Goal: Find specific fact: Find specific fact

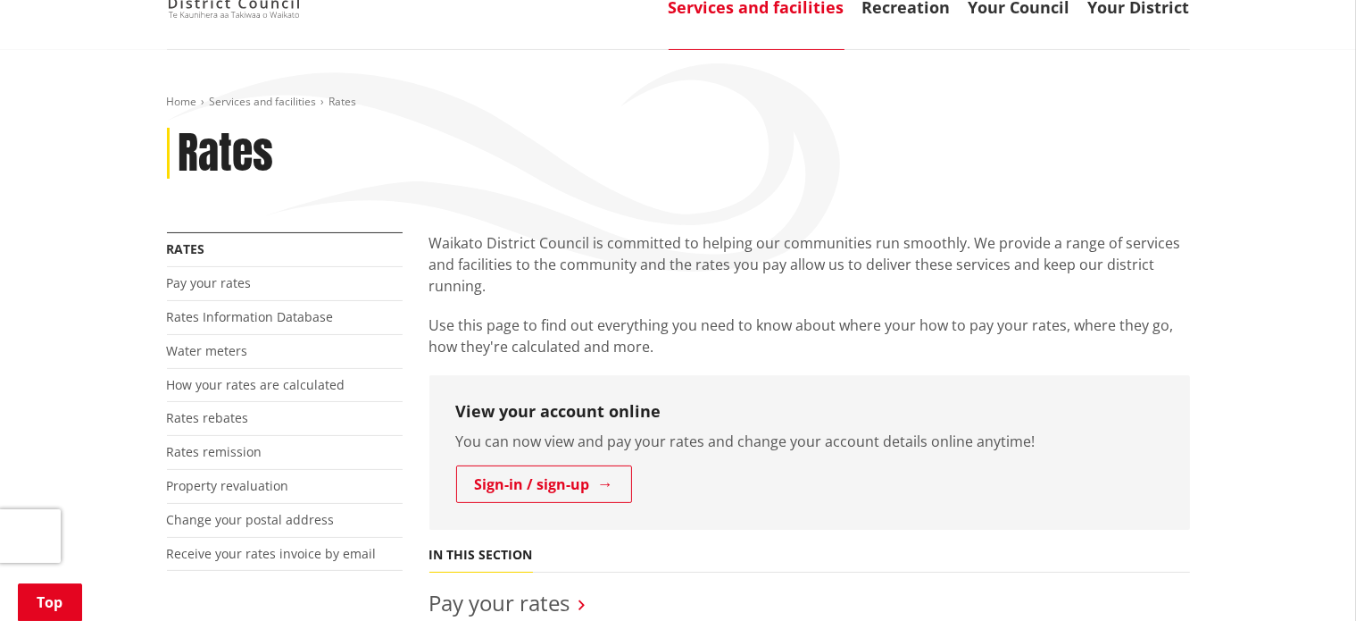
scroll to position [625, 0]
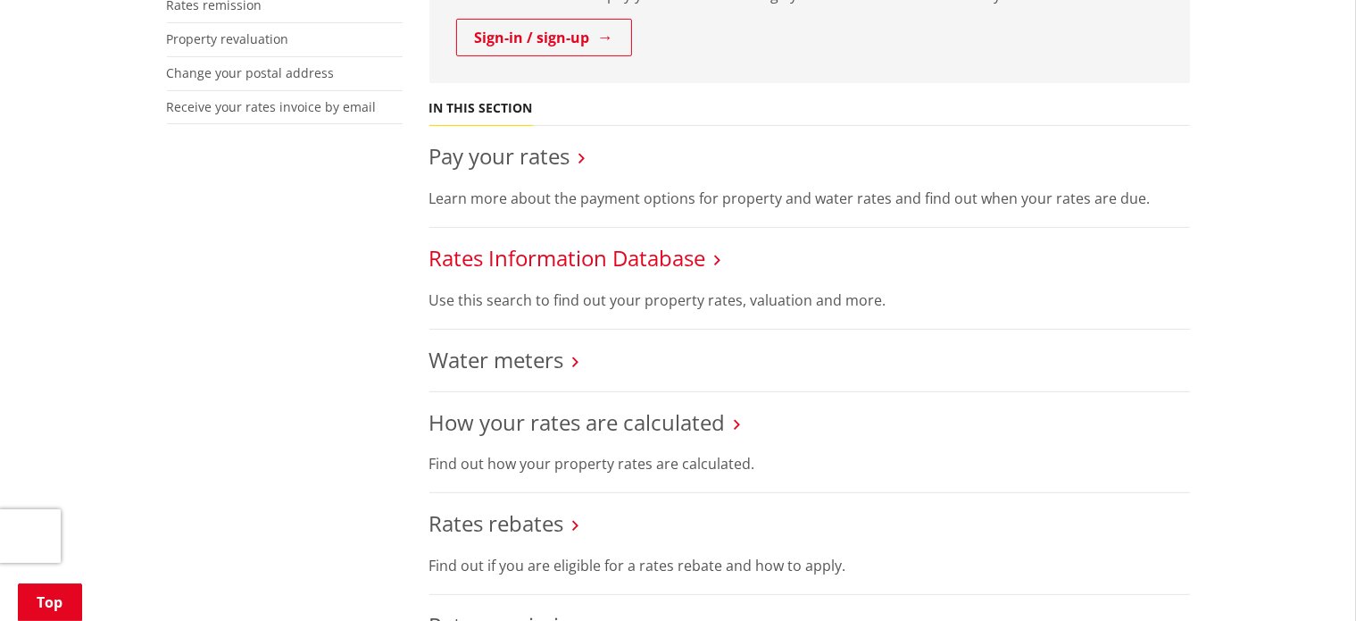
click at [580, 259] on link "Rates Information Database" at bounding box center [568, 257] width 277 height 29
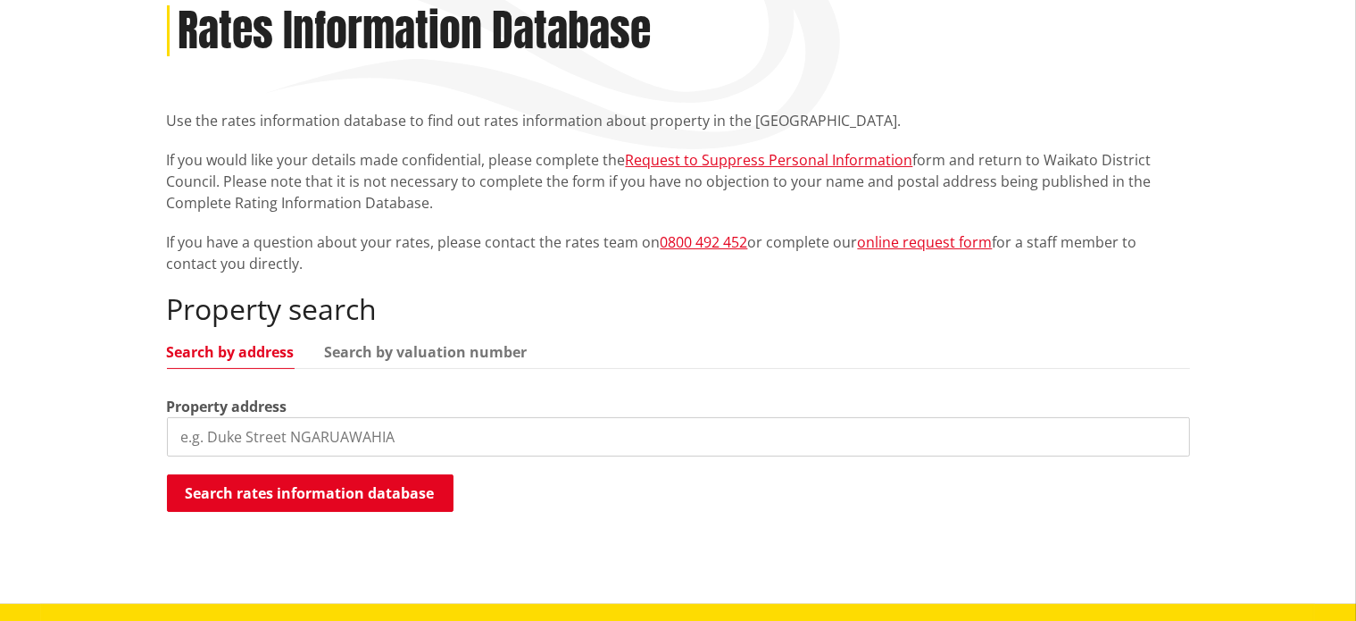
scroll to position [536, 0]
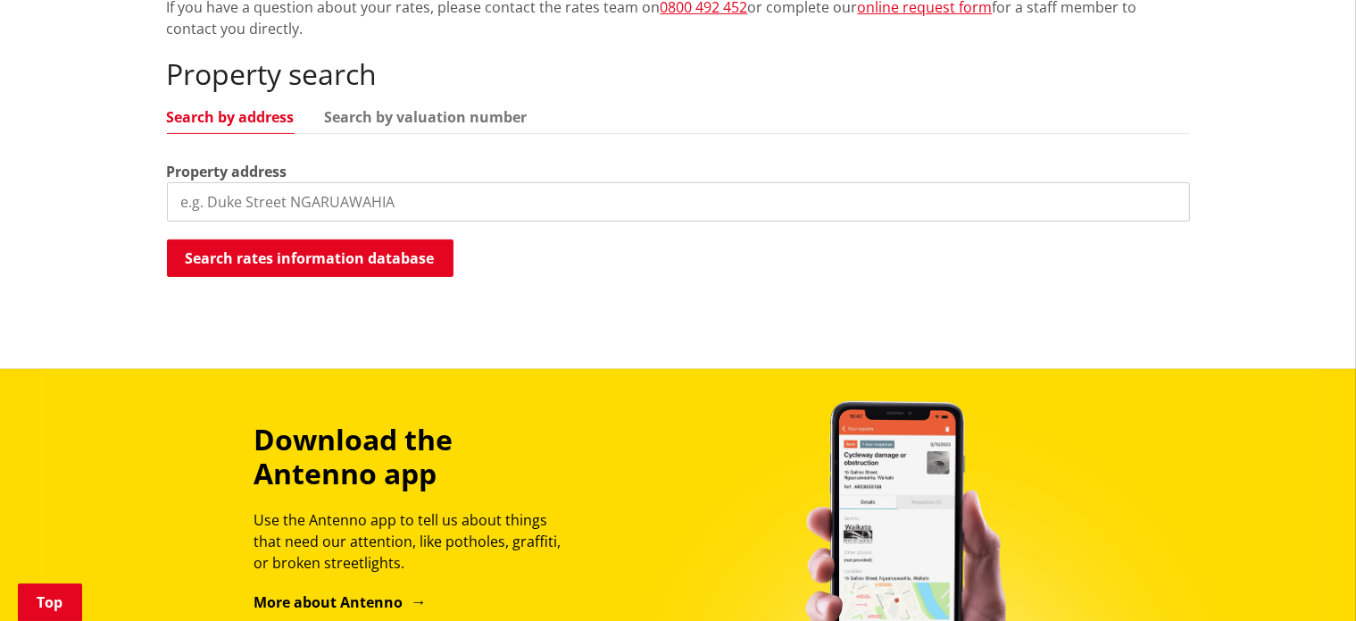
click at [249, 206] on input "search" at bounding box center [678, 201] width 1023 height 39
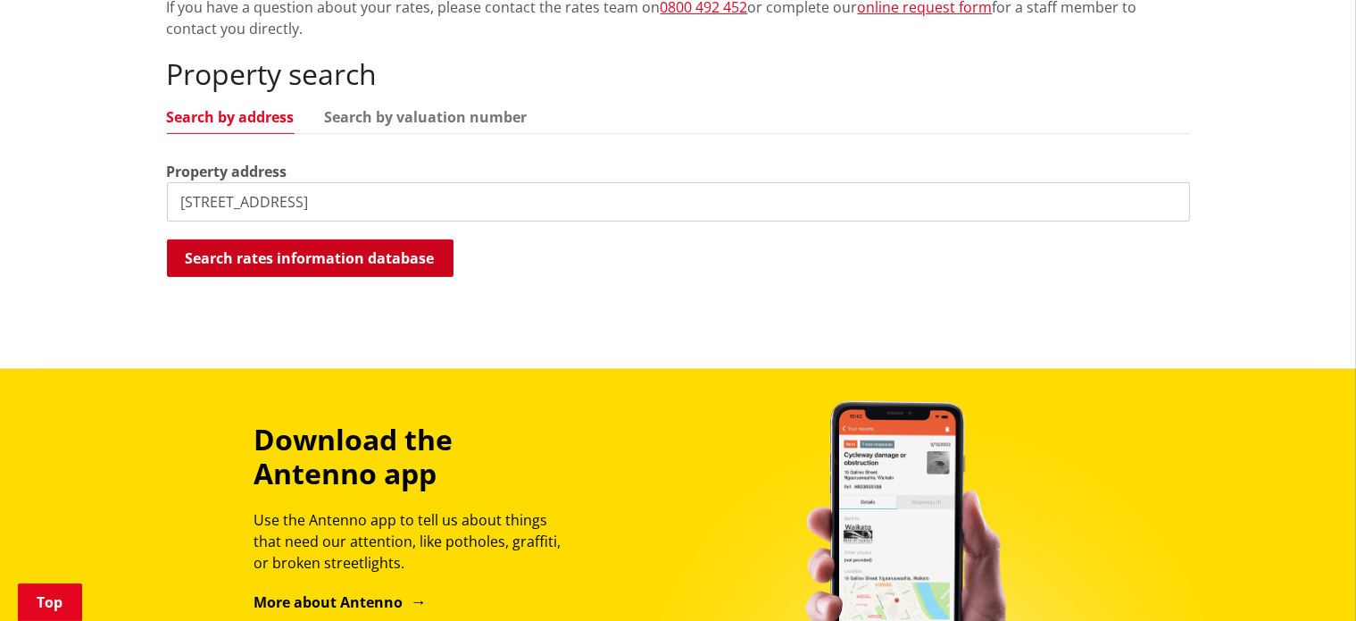
type input "113 hillcrest avenue, te awamutu"
click at [218, 256] on button "Search rates information database" at bounding box center [310, 258] width 287 height 38
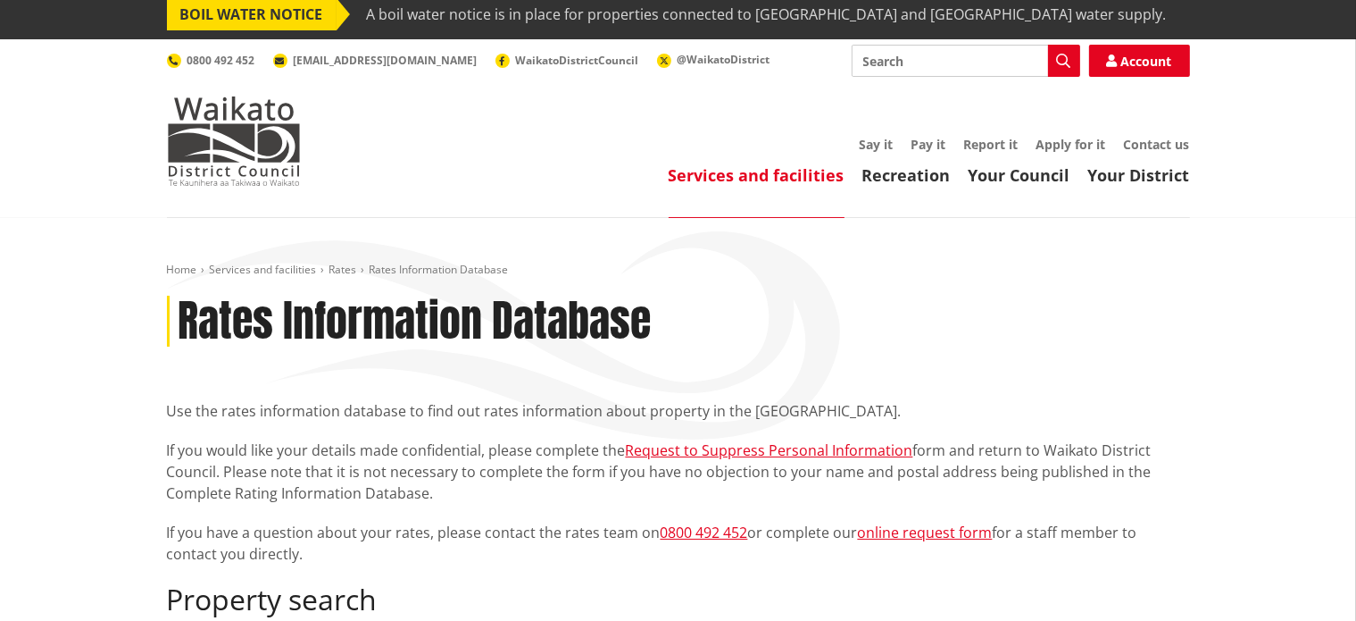
scroll to position [0, 0]
